Goal: Transaction & Acquisition: Purchase product/service

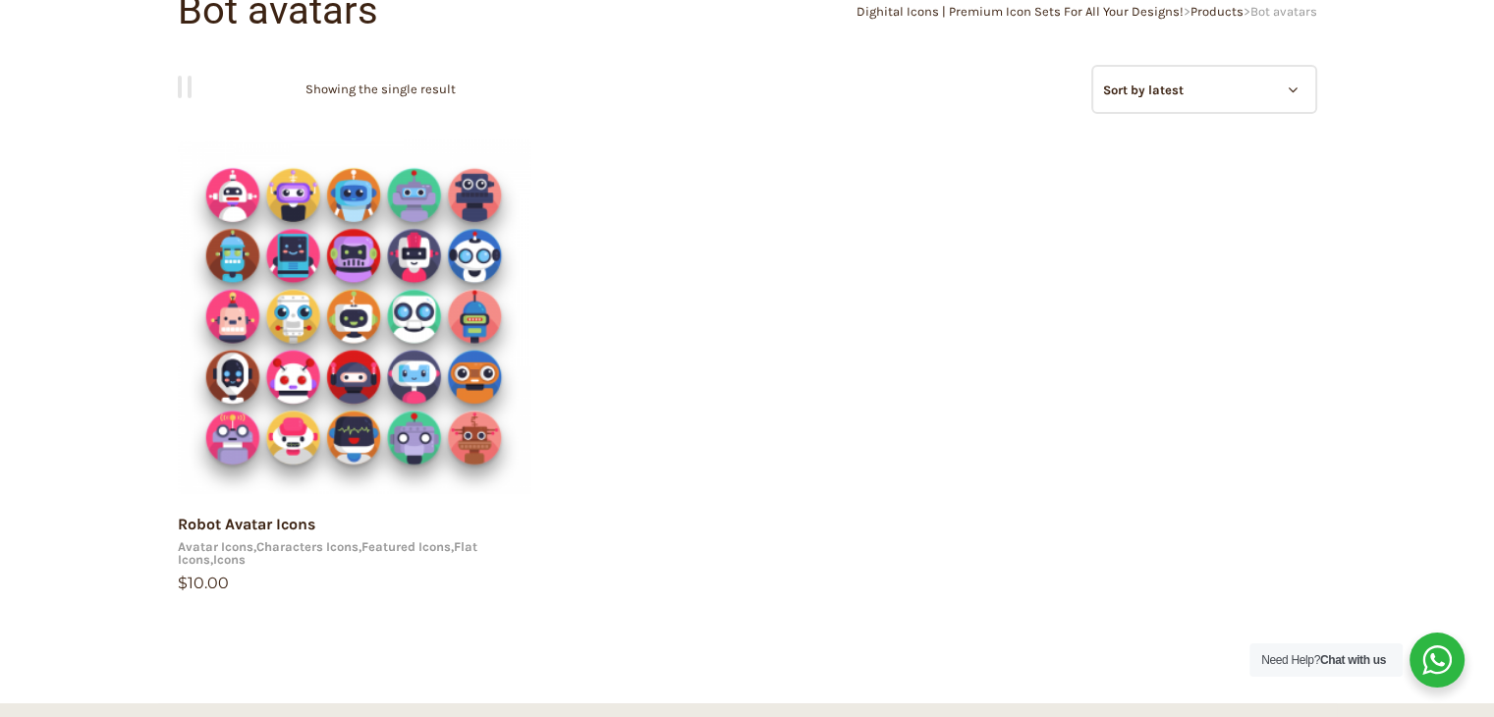
scroll to position [197, 0]
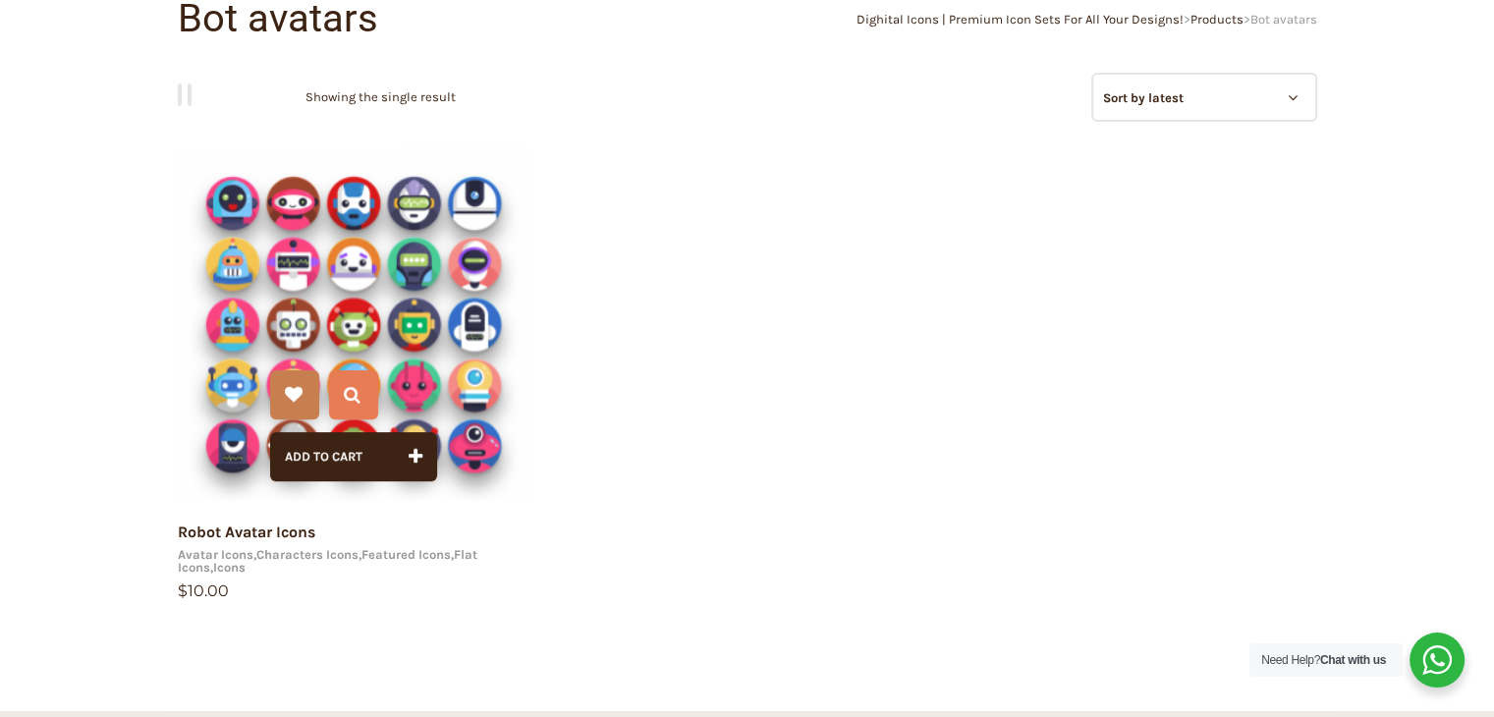
click at [390, 358] on img at bounding box center [355, 324] width 354 height 354
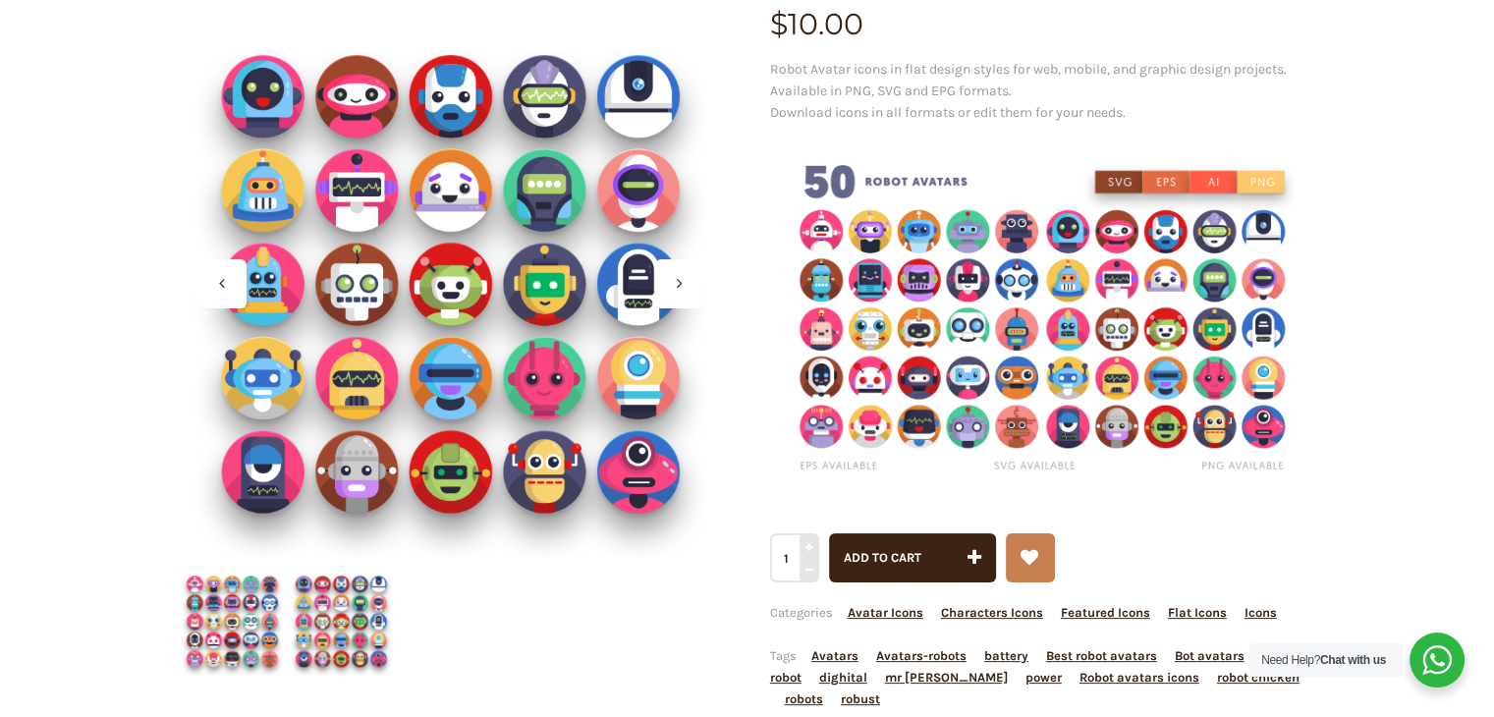
scroll to position [295, 0]
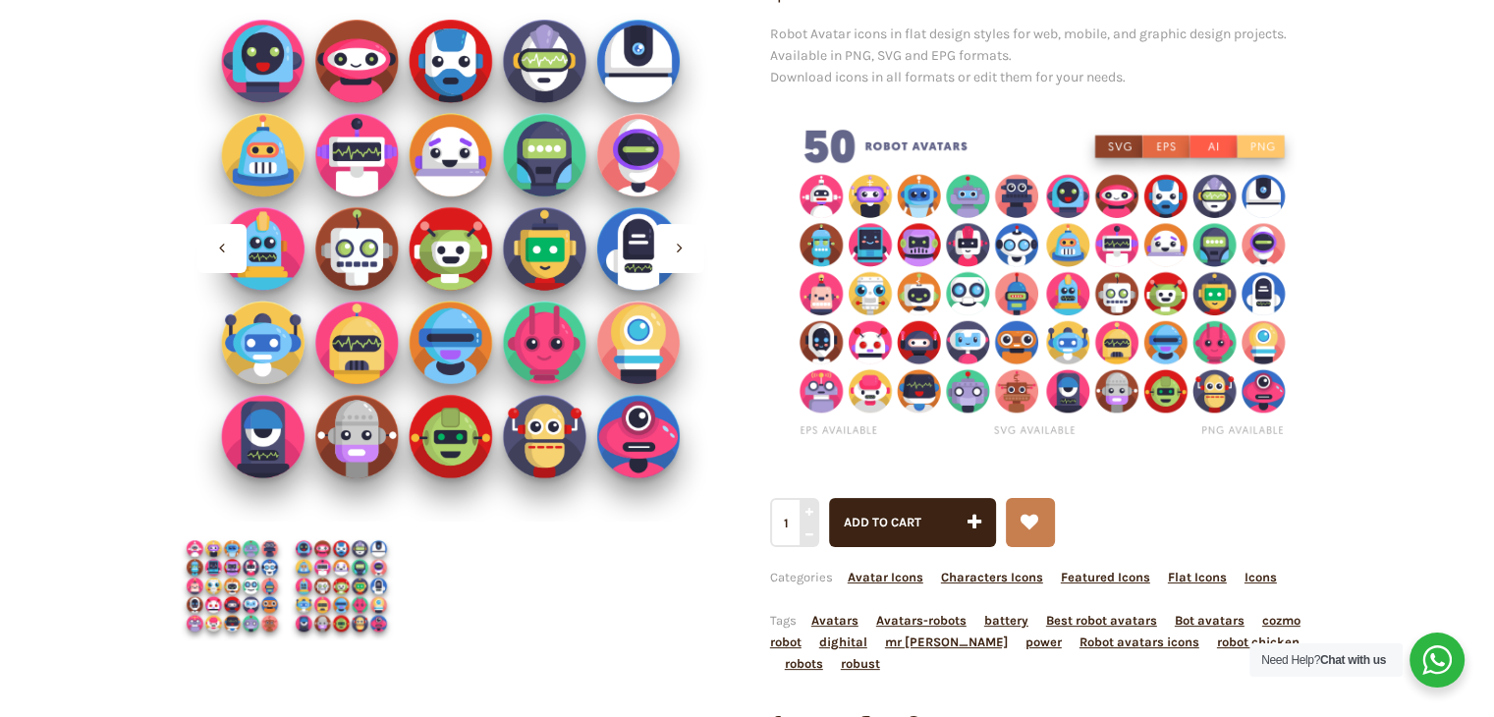
click at [333, 574] on img at bounding box center [341, 586] width 109 height 109
